Goal: Communication & Community: Answer question/provide support

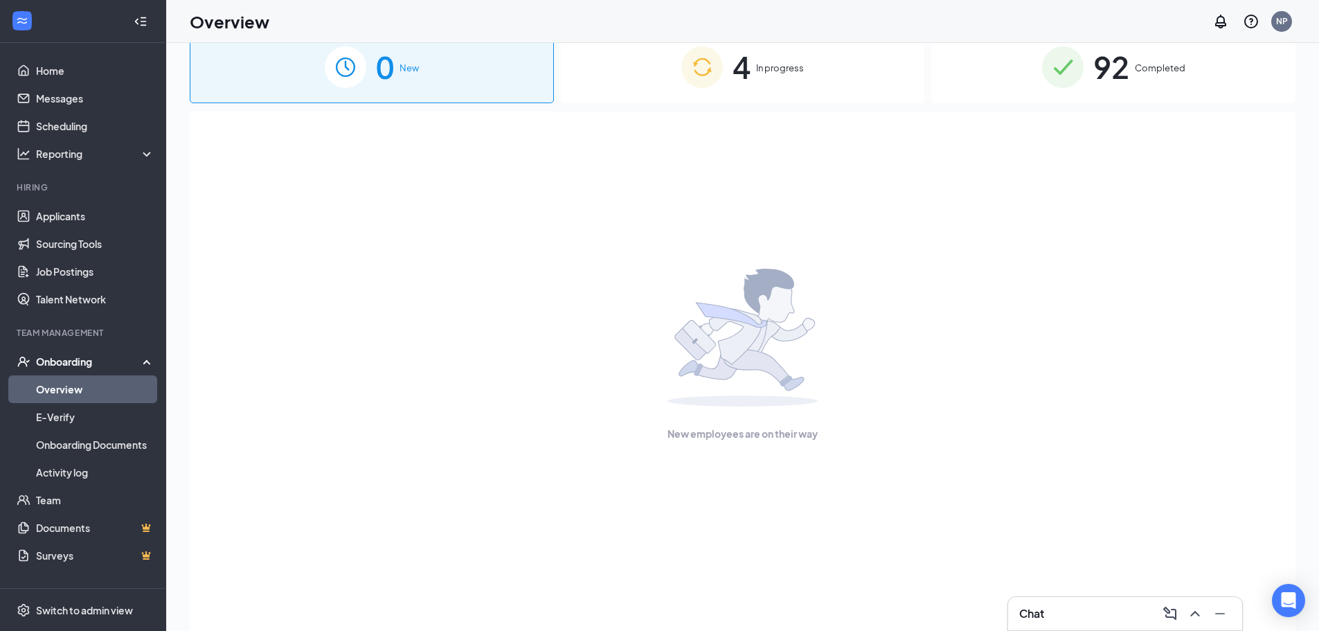
click at [1104, 608] on div "Chat" at bounding box center [1125, 613] width 212 height 22
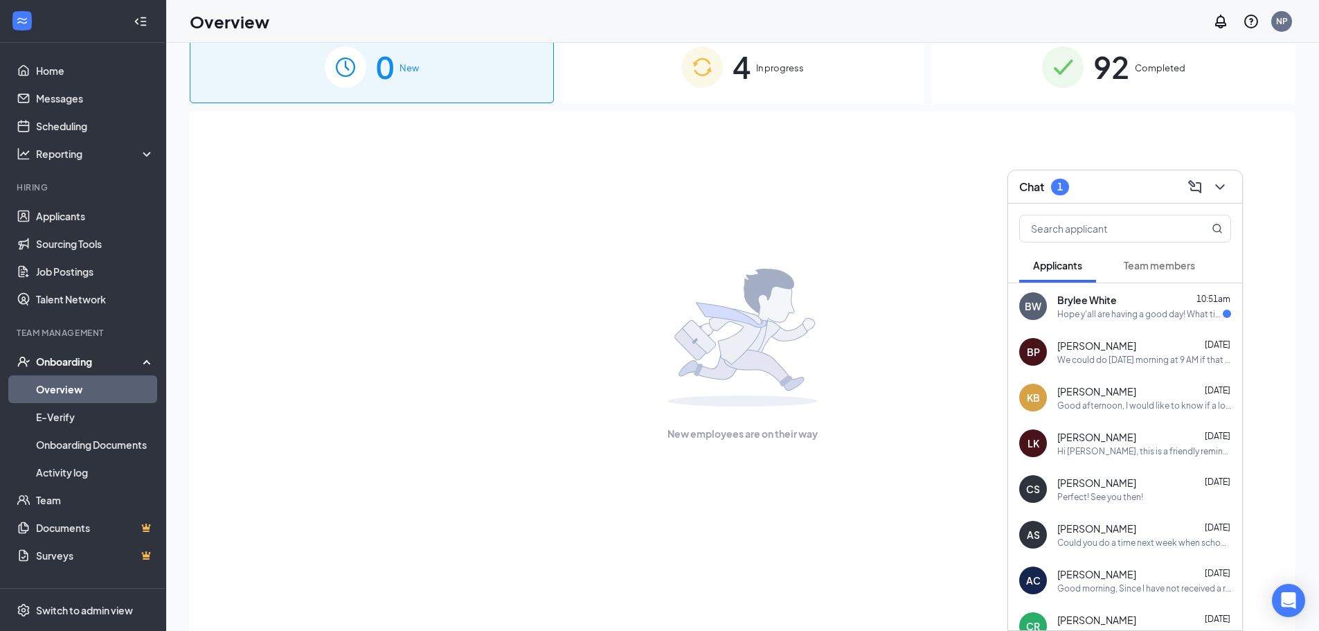
click at [1148, 307] on div "Brylee White 10:51am Hope y'all are having a good day! What time for [DATE]?" at bounding box center [1144, 306] width 174 height 27
drag, startPoint x: 858, startPoint y: 601, endPoint x: 869, endPoint y: 603, distance: 11.3
click at [858, 602] on textarea at bounding box center [867, 602] width 194 height 33
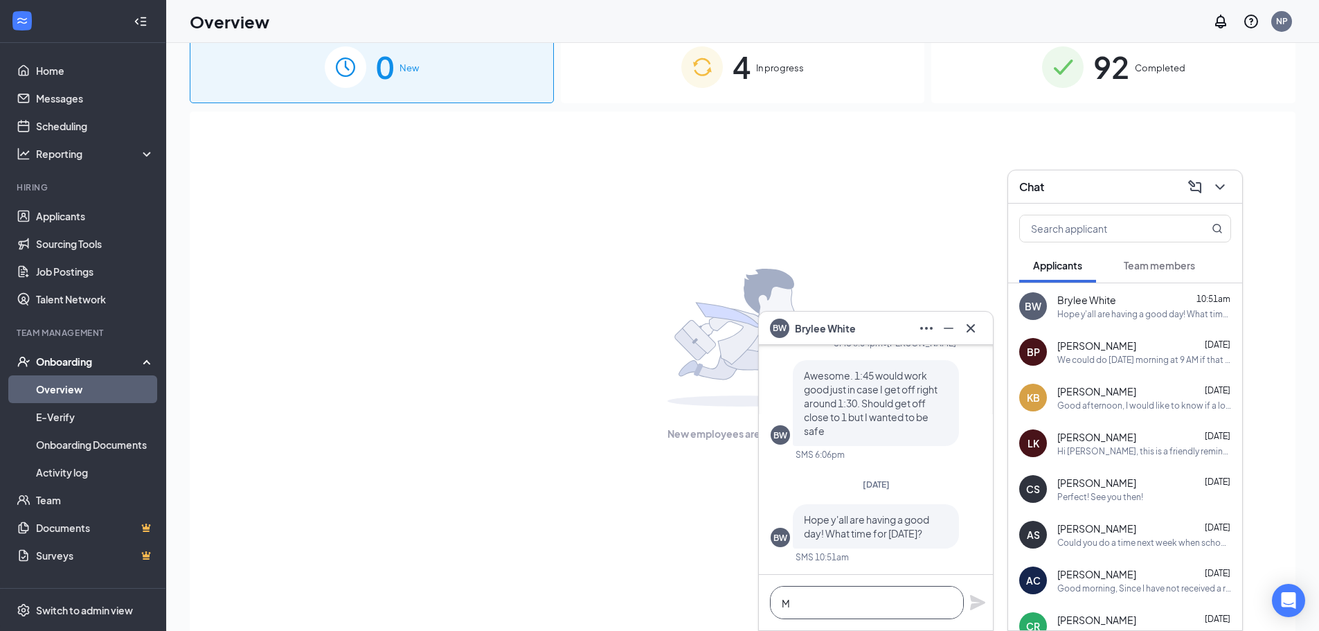
scroll to position [1, 0]
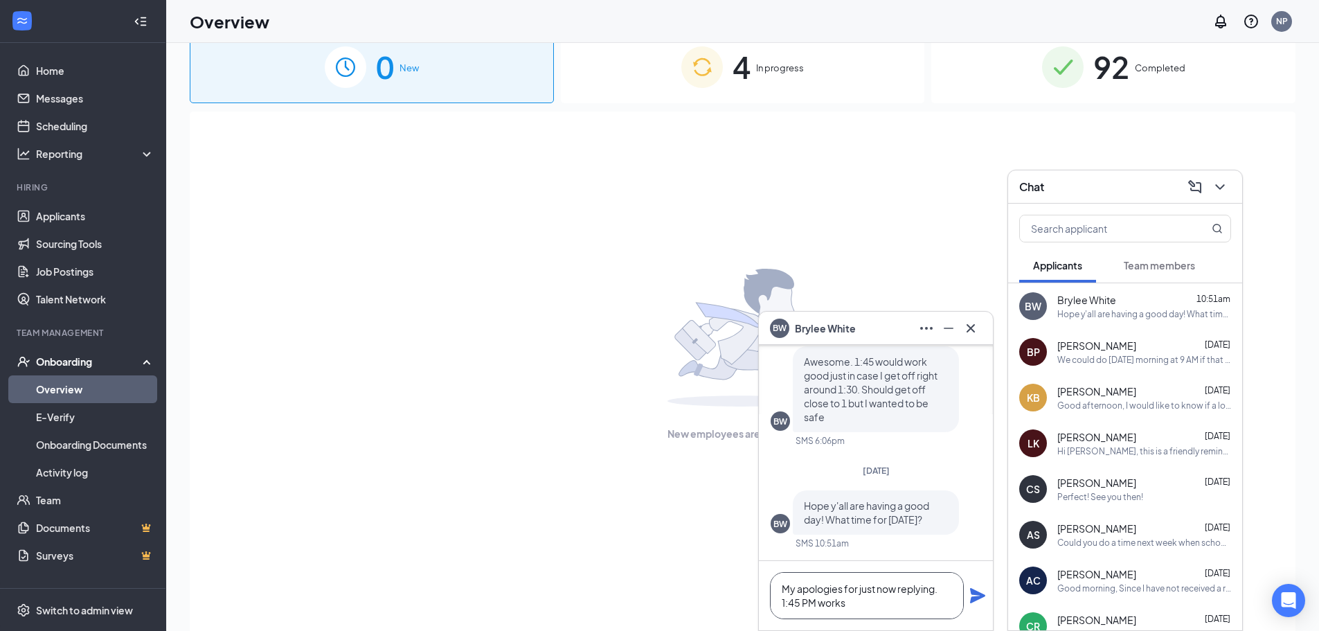
type textarea "My apologies for just now replying. 1:45 PM works"
click at [979, 599] on icon "Plane" at bounding box center [977, 595] width 15 height 15
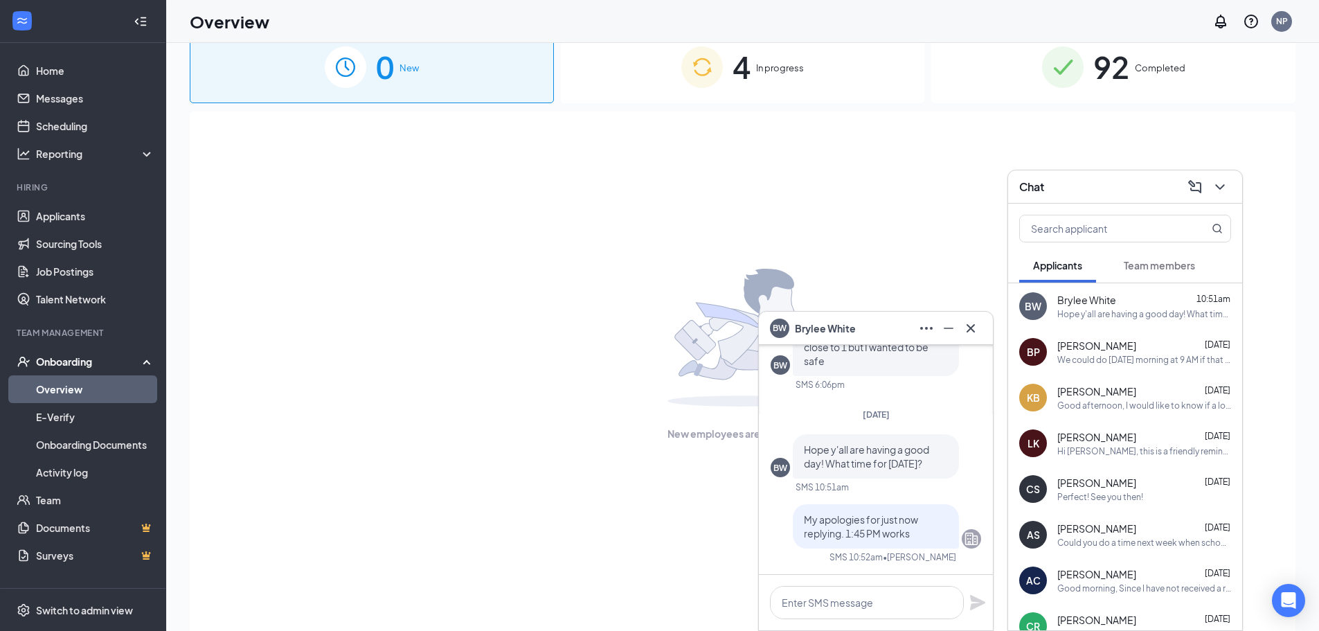
scroll to position [0, 0]
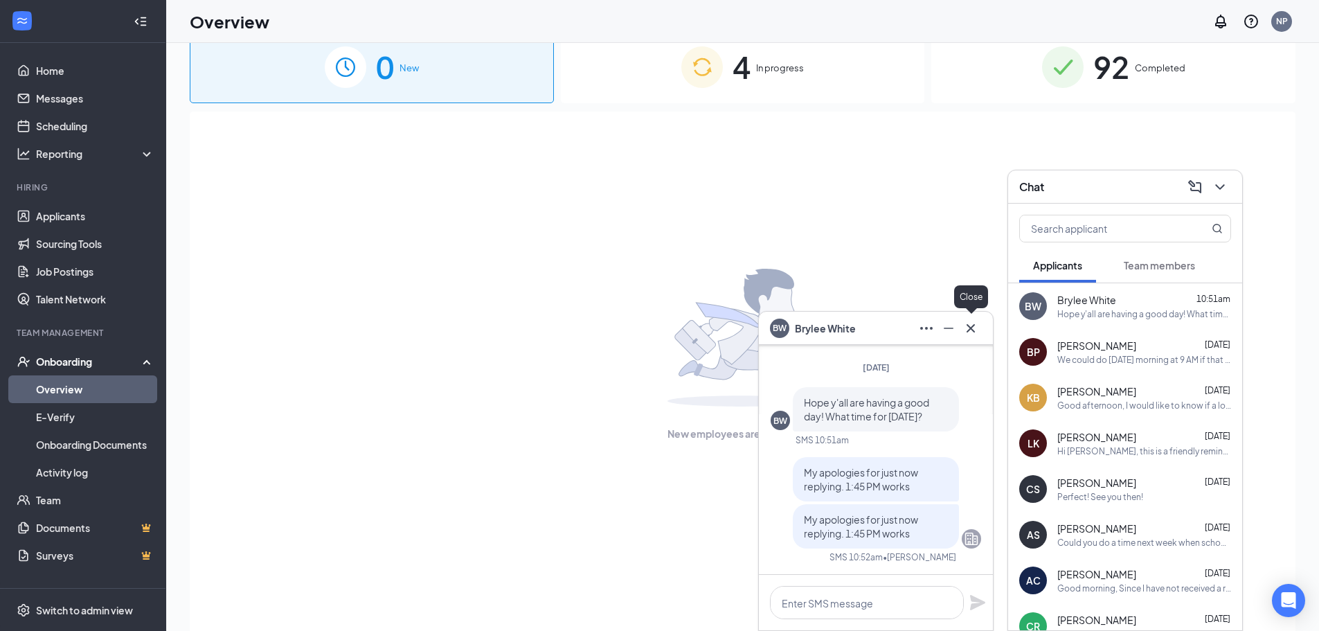
click at [971, 328] on icon "Cross" at bounding box center [970, 327] width 8 height 8
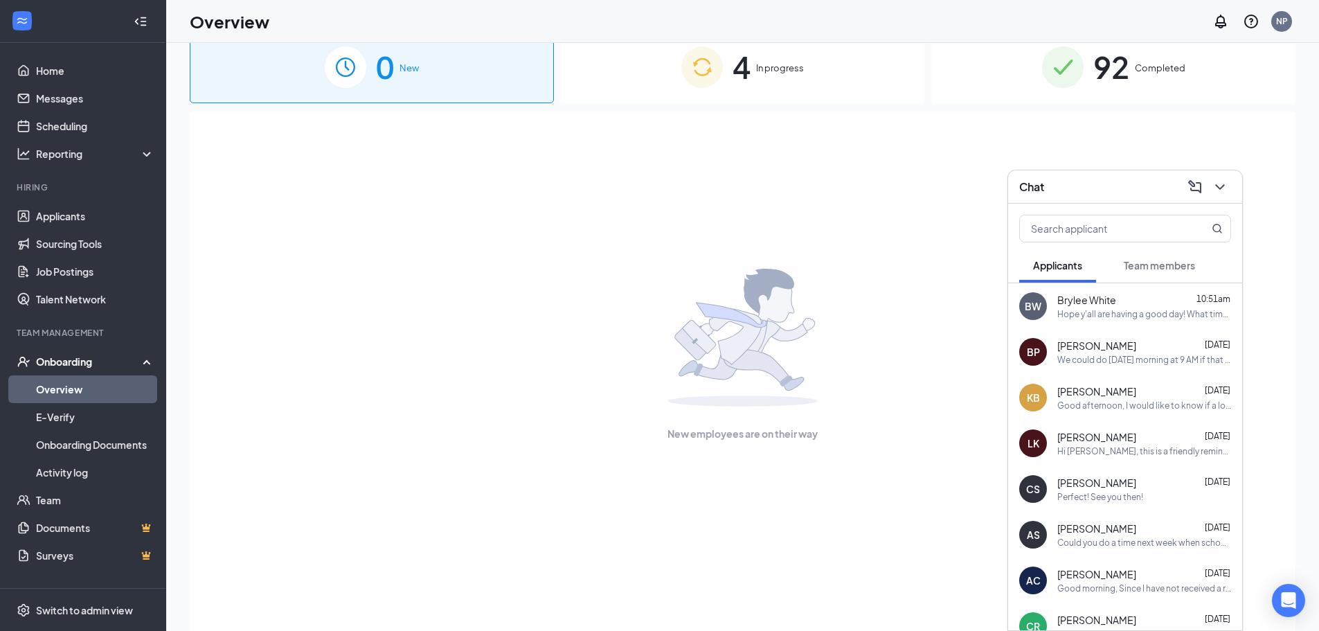
click at [1151, 182] on div "Chat" at bounding box center [1125, 186] width 212 height 21
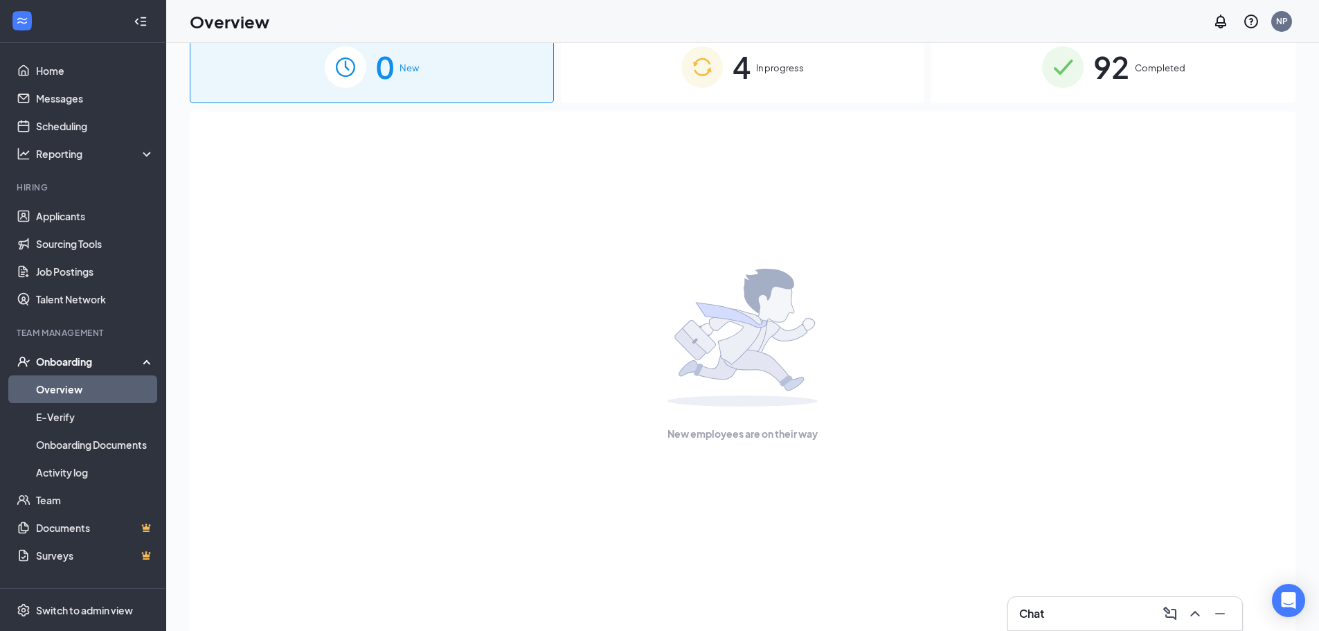
click at [666, 67] on div "4 In progress" at bounding box center [743, 66] width 364 height 73
